Goal: Task Accomplishment & Management: Use online tool/utility

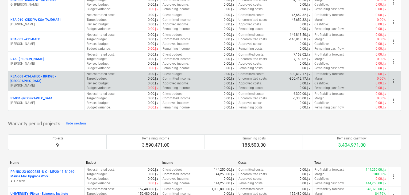
scroll to position [588, 0]
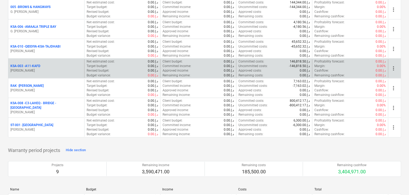
click at [28, 64] on p "KSA-003 - A11-KAFD" at bounding box center [25, 66] width 30 height 5
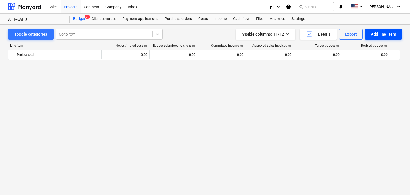
scroll to position [1104, 0]
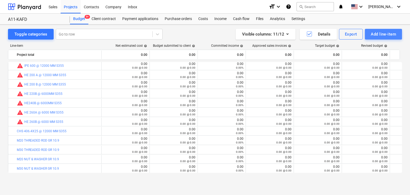
click at [390, 32] on div "Add line-item" at bounding box center [383, 34] width 25 height 7
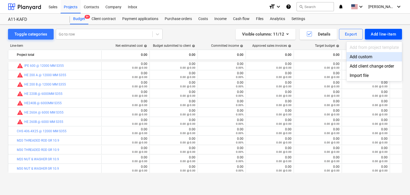
click at [375, 54] on div "Add custom" at bounding box center [375, 56] width 56 height 9
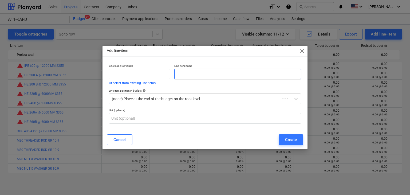
click at [215, 74] on input "text" at bounding box center [237, 74] width 127 height 11
paste input "MS PLATE 20MM THK X 12 MTR X 2 MTR S355"
type input "MS PLATE 20MM THK X 12 MTR X 2 MTR S355"
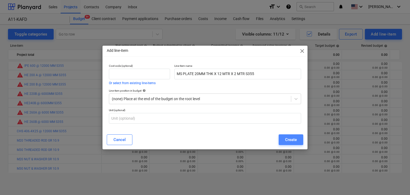
click at [284, 135] on button "Create" at bounding box center [291, 139] width 25 height 11
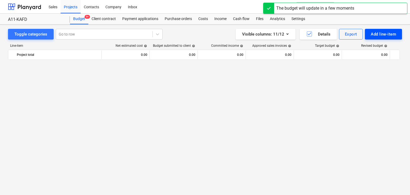
scroll to position [1104, 0]
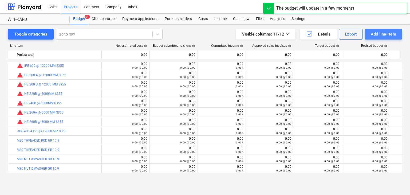
click at [380, 32] on div "Add line-item" at bounding box center [383, 34] width 25 height 7
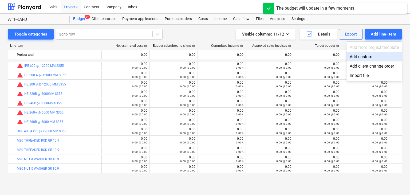
click at [359, 57] on div "Add custom" at bounding box center [375, 56] width 56 height 9
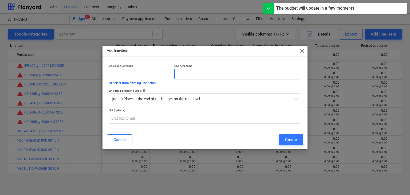
click at [199, 73] on input "text" at bounding box center [237, 74] width 127 height 11
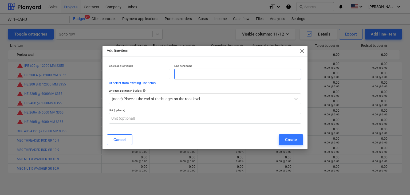
paste input "MS PLATE 12MM THK X 2440 MM X 1220 MM S355"
type input "MS PLATE 12MM THK X 2440 MM X 1220 MM S355"
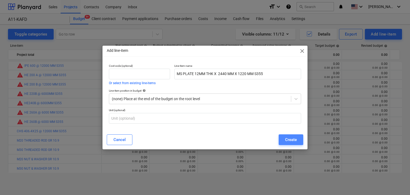
click at [291, 142] on div "Create" at bounding box center [291, 139] width 12 height 7
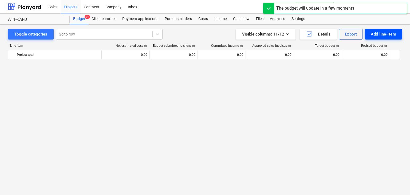
scroll to position [1104, 0]
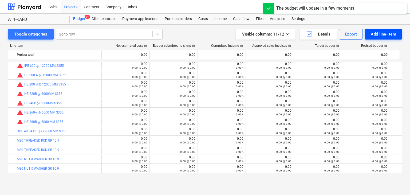
click at [376, 32] on div "Add line-item" at bounding box center [383, 34] width 25 height 7
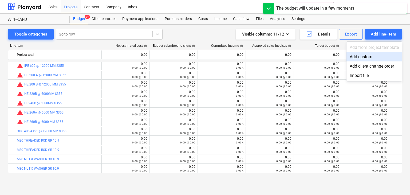
click at [350, 57] on div "Add custom" at bounding box center [375, 56] width 56 height 9
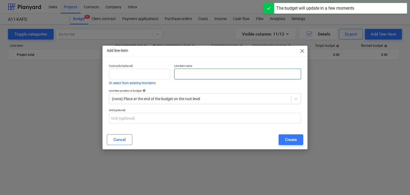
click at [210, 75] on input "text" at bounding box center [237, 74] width 127 height 11
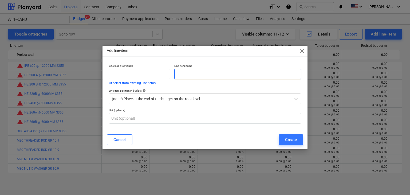
paste input "MS PLATE 30MM THK X 12 MTR X 2 MTR S355"
type input "MS PLATE 30MM THK X 12 MTR X 2 MTR S355"
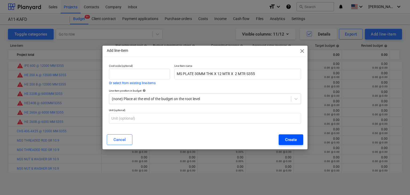
click at [289, 140] on div "Create" at bounding box center [291, 139] width 12 height 7
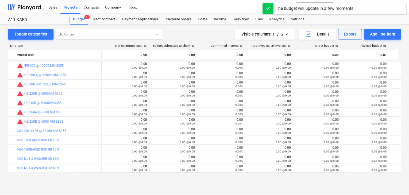
scroll to position [1132, 0]
click at [175, 21] on div "Purchase orders" at bounding box center [179, 19] width 34 height 11
